Goal: Task Accomplishment & Management: Use online tool/utility

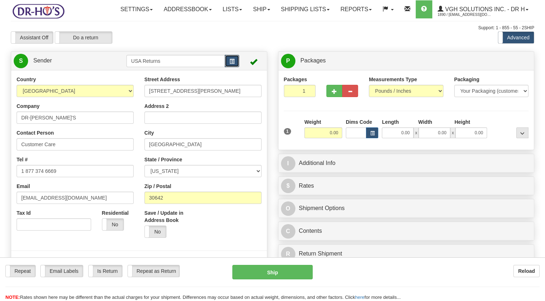
click at [234, 64] on span "button" at bounding box center [232, 61] width 5 height 5
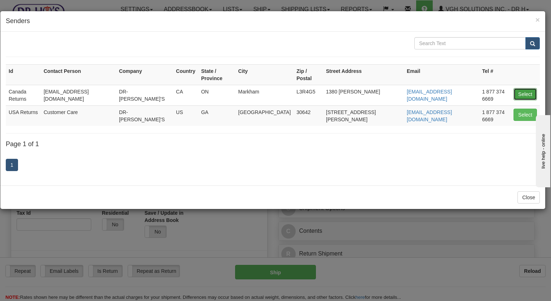
click at [524, 88] on button "Select" at bounding box center [524, 94] width 23 height 12
type input "Canada Returns"
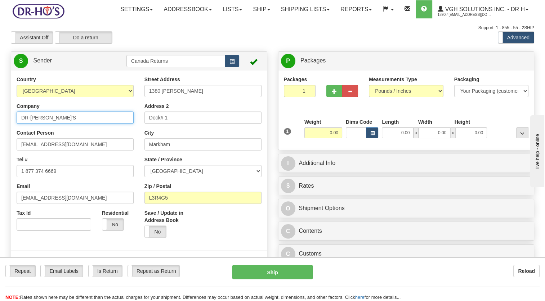
click at [0, 143] on html "Training Course Close Toggle navigation Settings Shipping Preferences New Sende…" at bounding box center [272, 150] width 545 height 301
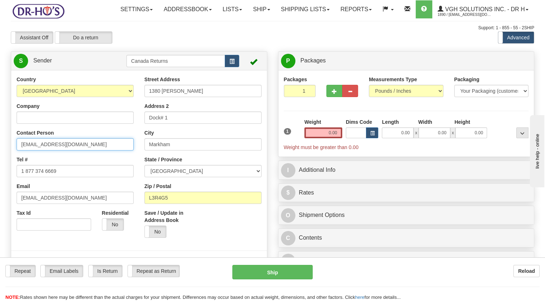
click at [0, 173] on html "Training Course Close Toggle navigation Settings Shipping Preferences New Sende…" at bounding box center [272, 150] width 545 height 301
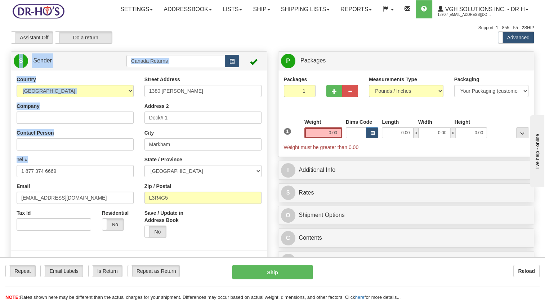
drag, startPoint x: 77, startPoint y: 181, endPoint x: 0, endPoint y: 197, distance: 78.7
click at [0, 195] on html "Training Course Close Toggle navigation Settings Shipping Preferences New Sende…" at bounding box center [272, 150] width 545 height 301
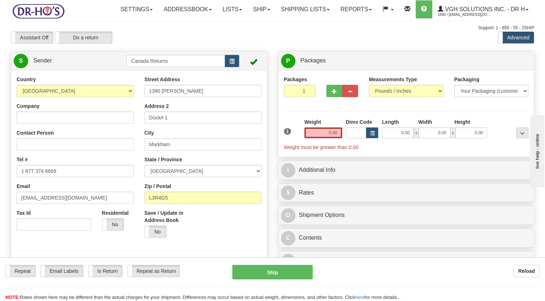
click at [82, 194] on div "Country [GEOGRAPHIC_DATA] [GEOGRAPHIC_DATA] [GEOGRAPHIC_DATA] [GEOGRAPHIC_DATA]…" at bounding box center [75, 156] width 128 height 160
click at [0, 196] on html "Training Course Close Toggle navigation Settings Shipping Preferences New Sende…" at bounding box center [272, 150] width 545 height 301
click at [0, 221] on html "Training Course Close Toggle navigation Settings Shipping Preferences New Sende…" at bounding box center [272, 150] width 545 height 301
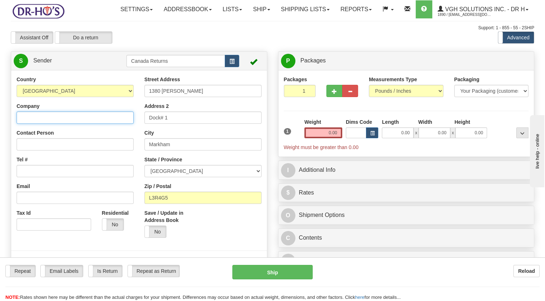
click at [43, 124] on input "Company" at bounding box center [75, 117] width 117 height 12
paste input "[PERSON_NAME]"
type input "[PERSON_NAME]"
drag, startPoint x: 46, startPoint y: 178, endPoint x: 44, endPoint y: 187, distance: 9.5
click at [45, 177] on div "Tel #" at bounding box center [75, 166] width 117 height 21
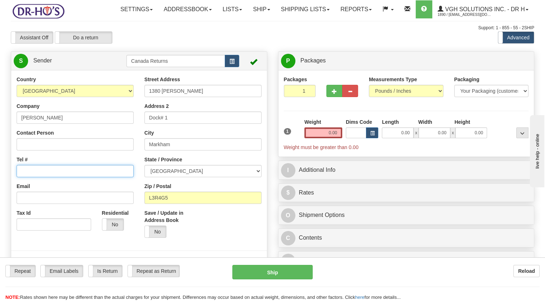
click at [44, 177] on input "Tel #" at bounding box center [75, 171] width 117 height 12
paste input "5066264711"
type input "5066264711"
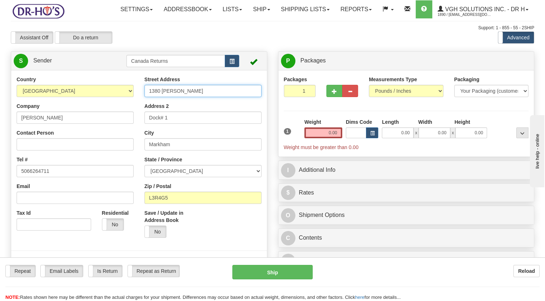
drag, startPoint x: 190, startPoint y: 110, endPoint x: 94, endPoint y: 120, distance: 97.2
click at [92, 120] on div "Country [GEOGRAPHIC_DATA] [GEOGRAPHIC_DATA] [GEOGRAPHIC_DATA] [GEOGRAPHIC_DATA]…" at bounding box center [139, 176] width 256 height 200
paste input "Pineview , [GEOGRAPHIC_DATA][DEMOGRAPHIC_DATA] Esgenoopetitj"
drag, startPoint x: 178, startPoint y: 109, endPoint x: 252, endPoint y: 111, distance: 73.9
click at [252, 97] on input "1 Pineview , [GEOGRAPHIC_DATA][DEMOGRAPHIC_DATA] Esgenoopetitj" at bounding box center [203, 91] width 117 height 12
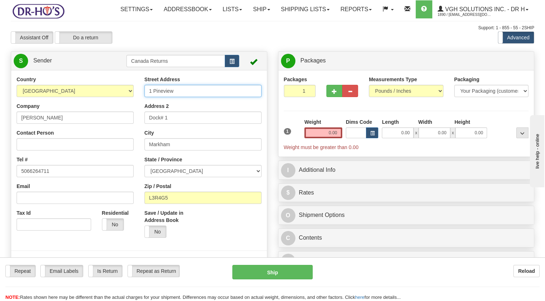
type input "1 Pineview"
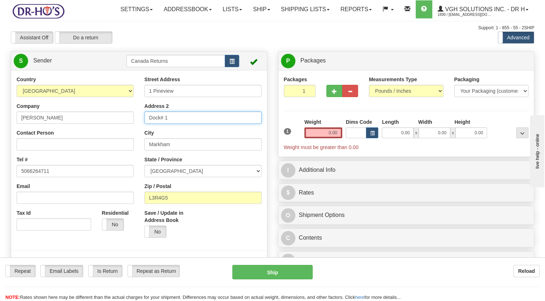
drag, startPoint x: 183, startPoint y: 131, endPoint x: 109, endPoint y: 145, distance: 75.2
click at [111, 145] on div "Country [GEOGRAPHIC_DATA] [GEOGRAPHIC_DATA] [GEOGRAPHIC_DATA] [GEOGRAPHIC_DATA]…" at bounding box center [139, 176] width 256 height 200
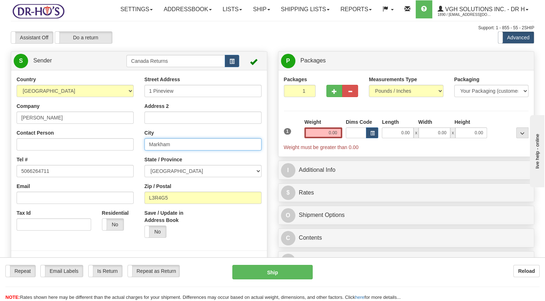
click at [73, 181] on div "Country [GEOGRAPHIC_DATA] [GEOGRAPHIC_DATA] [GEOGRAPHIC_DATA] [GEOGRAPHIC_DATA]…" at bounding box center [139, 176] width 256 height 200
paste input "Burnt [DEMOGRAPHIC_DATA] Esgenoopetitj"
type input "Burnt [DEMOGRAPHIC_DATA] Esgenoopetitj"
click at [167, 177] on select "[GEOGRAPHIC_DATA] [GEOGRAPHIC_DATA] [GEOGRAPHIC_DATA] [GEOGRAPHIC_DATA] [GEOGRA…" at bounding box center [203, 171] width 117 height 12
select select "NB"
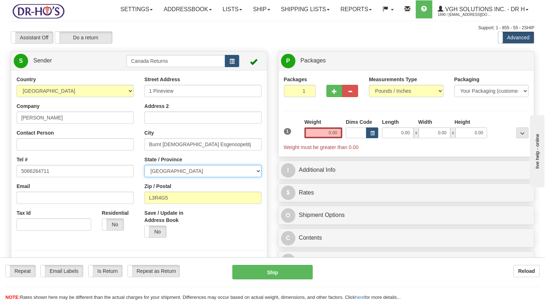
click at [145, 177] on select "[GEOGRAPHIC_DATA] [GEOGRAPHIC_DATA] [GEOGRAPHIC_DATA] [GEOGRAPHIC_DATA] [GEOGRA…" at bounding box center [203, 171] width 117 height 12
drag, startPoint x: 170, startPoint y: 217, endPoint x: 74, endPoint y: 221, distance: 95.6
click at [74, 221] on div "Country [GEOGRAPHIC_DATA] [GEOGRAPHIC_DATA] [GEOGRAPHIC_DATA] [GEOGRAPHIC_DATA]…" at bounding box center [139, 176] width 256 height 200
paste input "E9G0B9,"
click at [183, 238] on div "Yes No" at bounding box center [171, 231] width 53 height 12
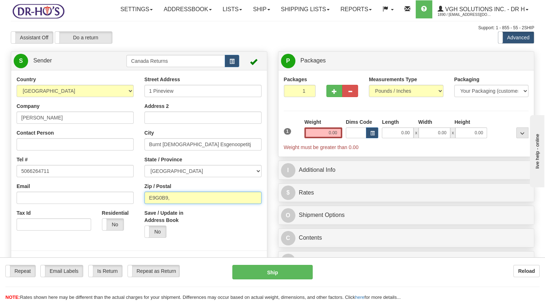
click at [186, 204] on input "E9G0B9," at bounding box center [203, 197] width 117 height 12
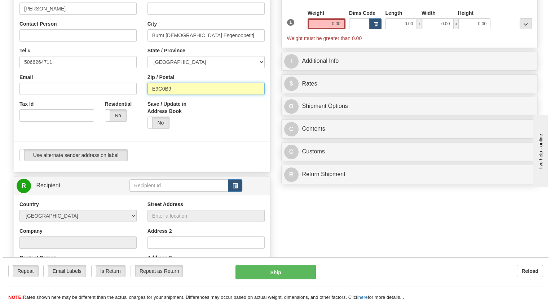
scroll to position [144, 0]
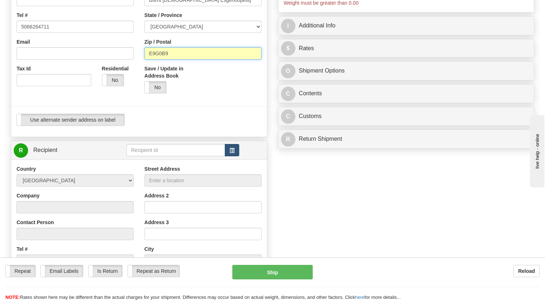
type input "E9G0B9"
click at [232, 153] on span "button" at bounding box center [232, 150] width 5 height 5
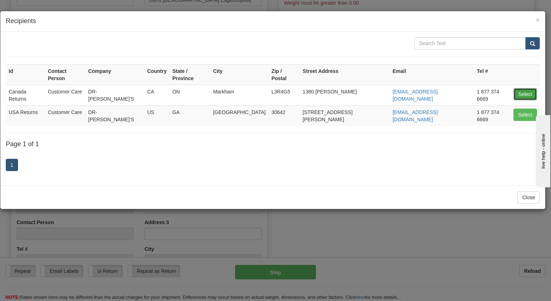
drag, startPoint x: 522, startPoint y: 84, endPoint x: 518, endPoint y: 84, distance: 4.0
click at [522, 88] on button "Select" at bounding box center [524, 94] width 23 height 12
type input "Canada Returns"
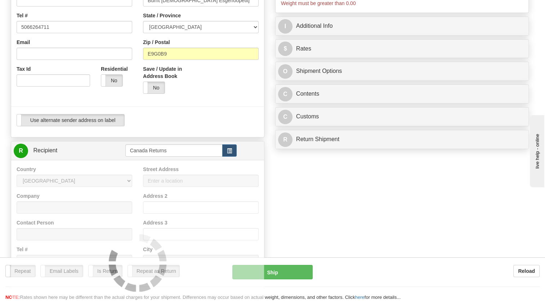
type input "0.00"
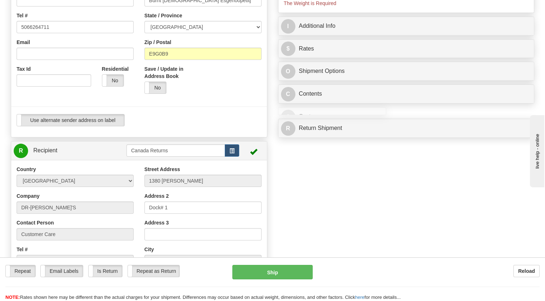
drag, startPoint x: 238, startPoint y: 134, endPoint x: 251, endPoint y: 135, distance: 12.7
click at [238, 126] on div "Use alternate sender address on label Use alternate sender address on label" at bounding box center [139, 120] width 245 height 12
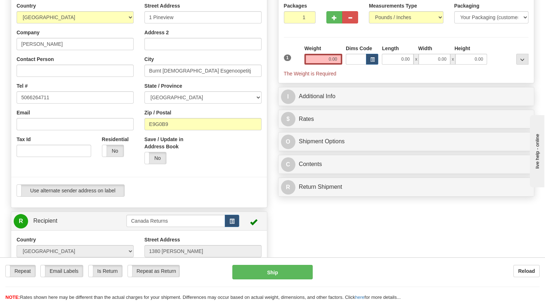
scroll to position [72, 0]
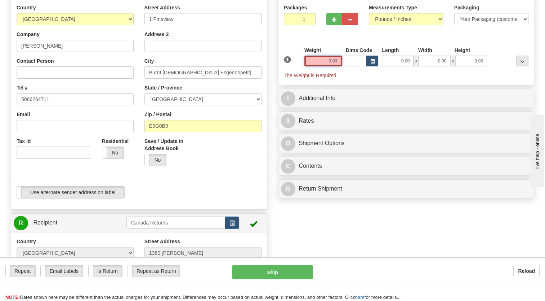
click at [325, 66] on input "0.00" at bounding box center [324, 61] width 38 height 11
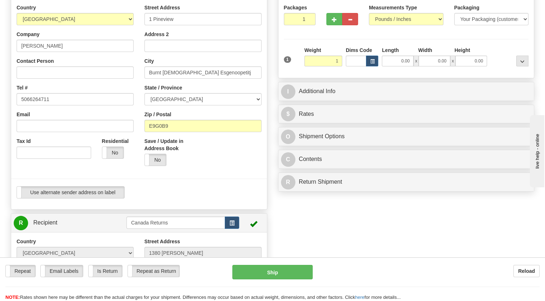
type input "1.00"
click at [291, 63] on div "1" at bounding box center [292, 54] width 21 height 16
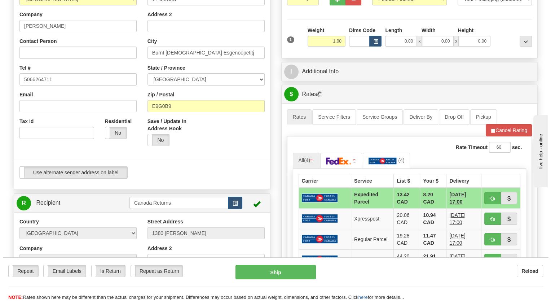
scroll to position [108, 0]
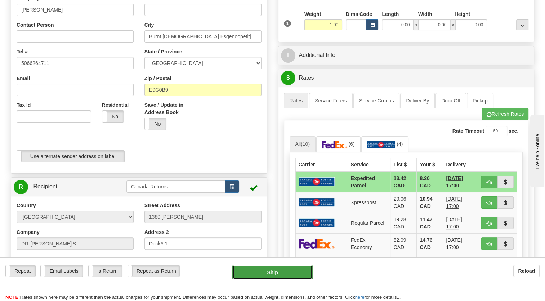
click at [283, 267] on button "Ship" at bounding box center [272, 272] width 80 height 14
type input "DOM.EP"
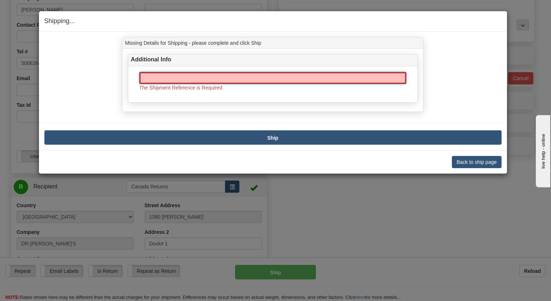
click at [183, 81] on input "text" at bounding box center [272, 78] width 267 height 12
paste input "CU25802236"
type input "CU25802236"
click at [181, 131] on button "Ship" at bounding box center [272, 137] width 457 height 14
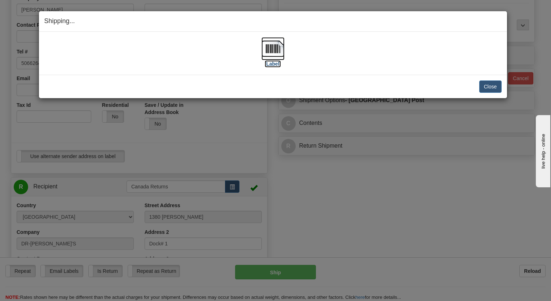
click at [274, 51] on img at bounding box center [272, 48] width 23 height 23
